Goal: Browse casually: Explore the website without a specific task or goal

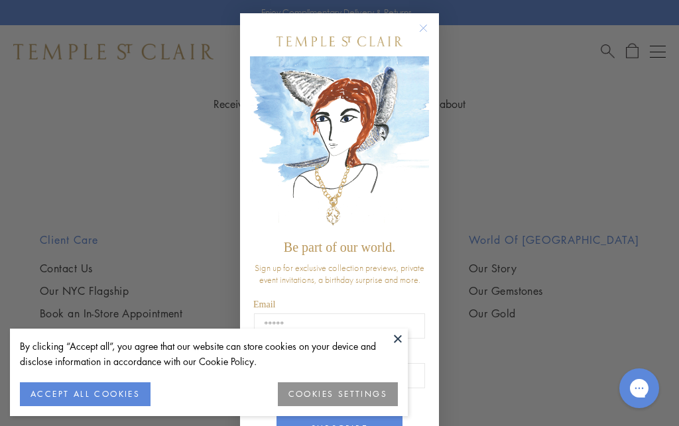
scroll to position [326, 0]
click at [422, 27] on icon "Close dialog" at bounding box center [423, 28] width 7 height 7
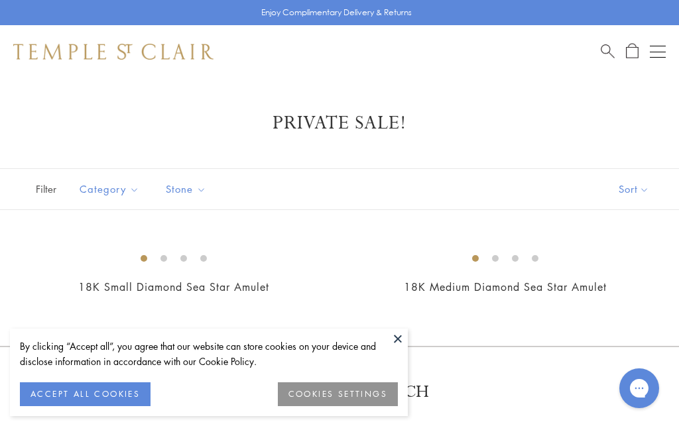
scroll to position [0, 0]
click at [353, 125] on h1 "Private Sale!" at bounding box center [339, 123] width 613 height 24
click at [434, 111] on h1 "Private Sale!" at bounding box center [339, 123] width 613 height 24
click at [605, 46] on span "Search" at bounding box center [608, 50] width 14 height 14
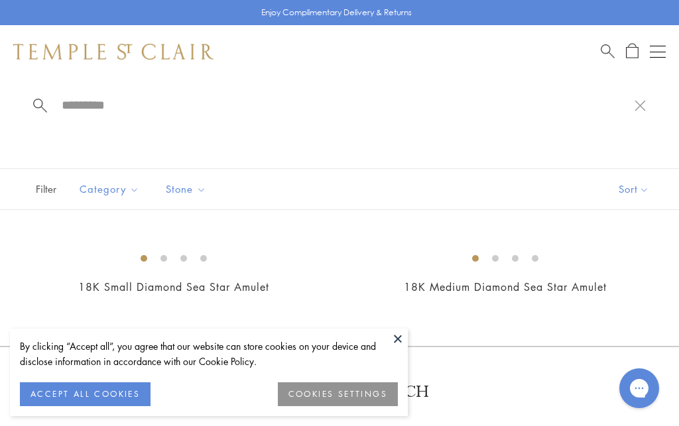
click at [153, 49] on img at bounding box center [113, 52] width 200 height 16
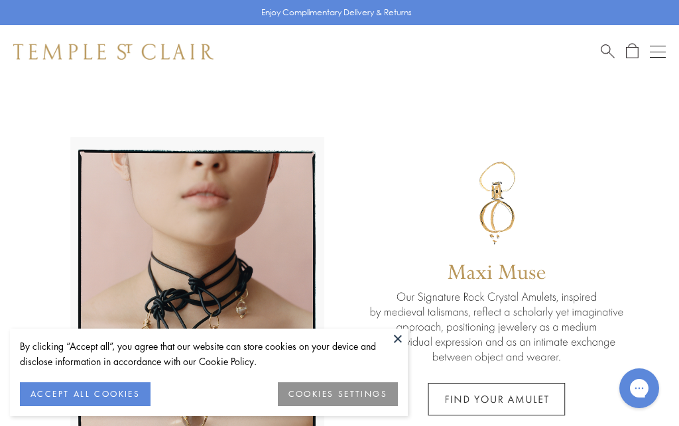
click at [629, 51] on span "Open Shopping Bag" at bounding box center [632, 50] width 13 height 15
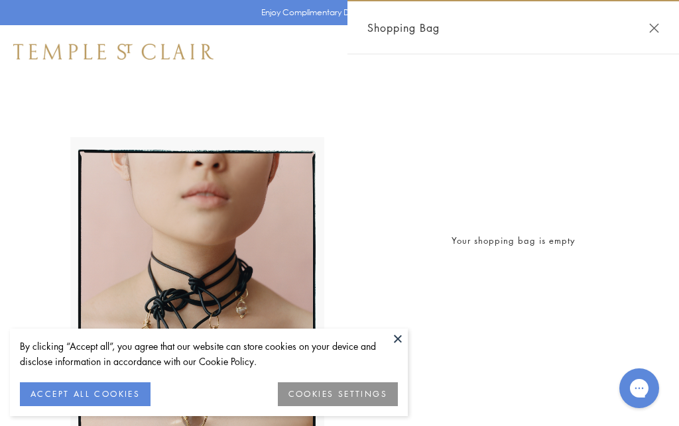
click at [654, 27] on button "Close Shopping Bag" at bounding box center [654, 28] width 10 height 10
